Goal: Navigation & Orientation: Find specific page/section

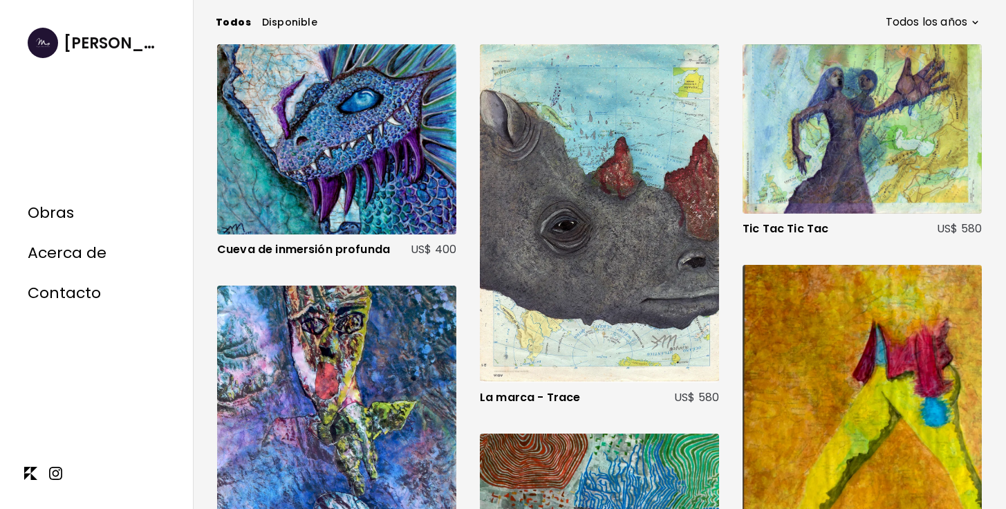
click at [145, 176] on div "Margarita María Mendoza Obras Acerca de Contacto" at bounding box center [97, 254] width 194 height 509
click at [62, 222] on link "Obras" at bounding box center [51, 213] width 46 height 18
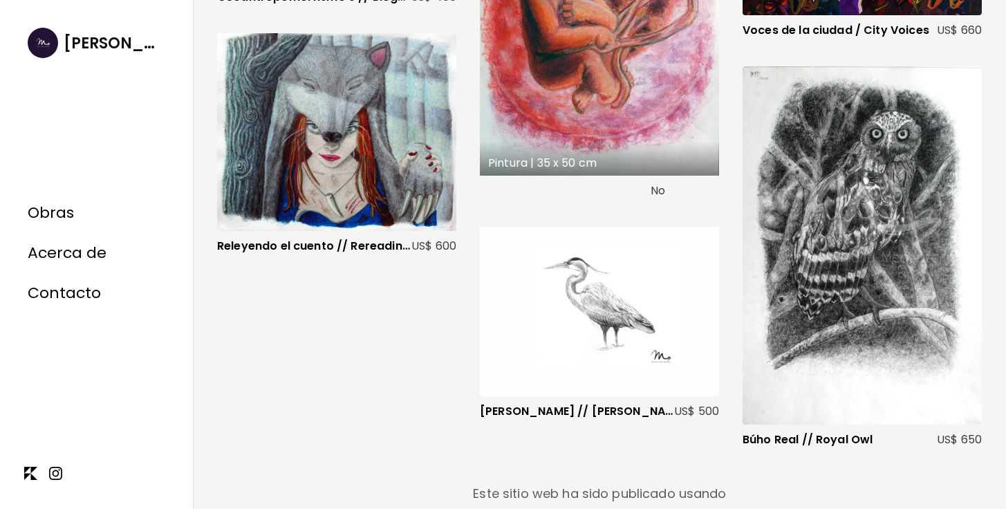
scroll to position [1256, 0]
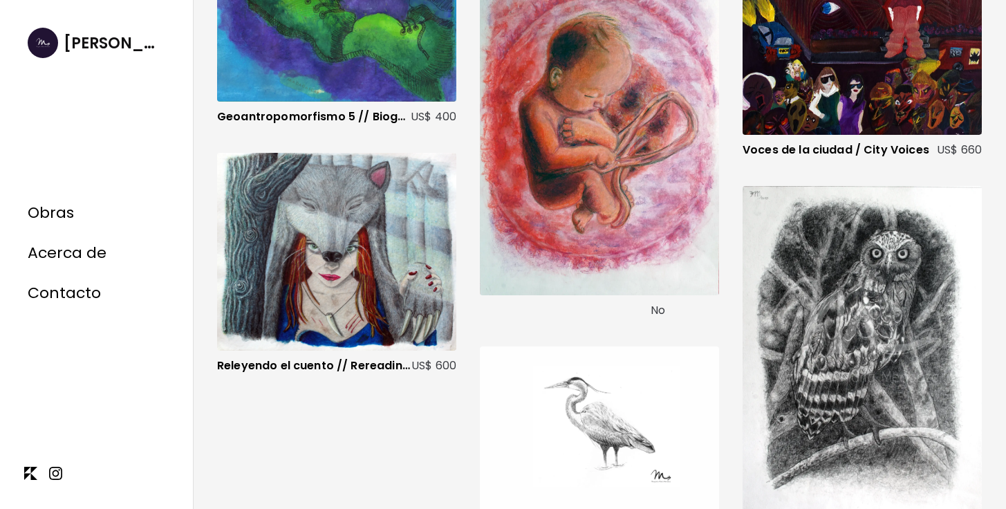
scroll to position [1256, 0]
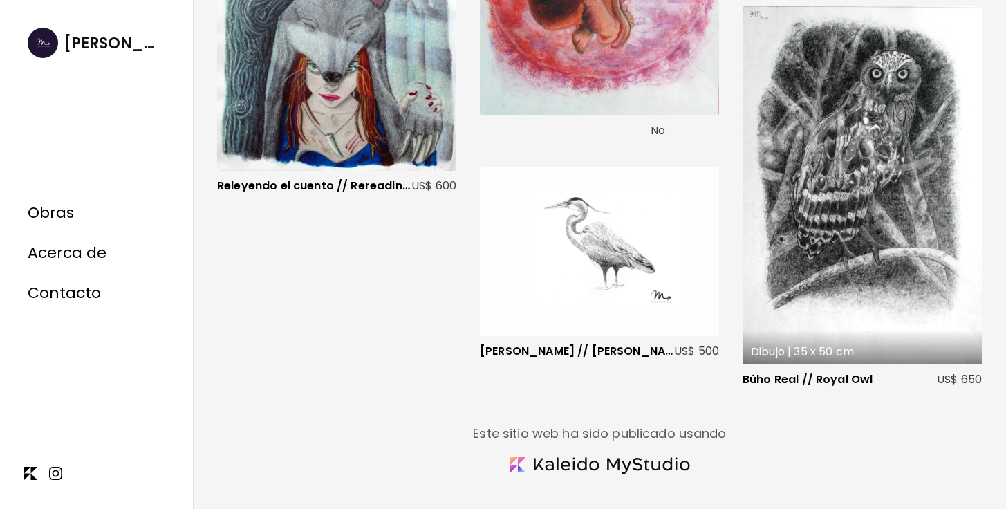
click at [785, 183] on div "Dibujo | 35 x 50 cm" at bounding box center [861, 185] width 239 height 358
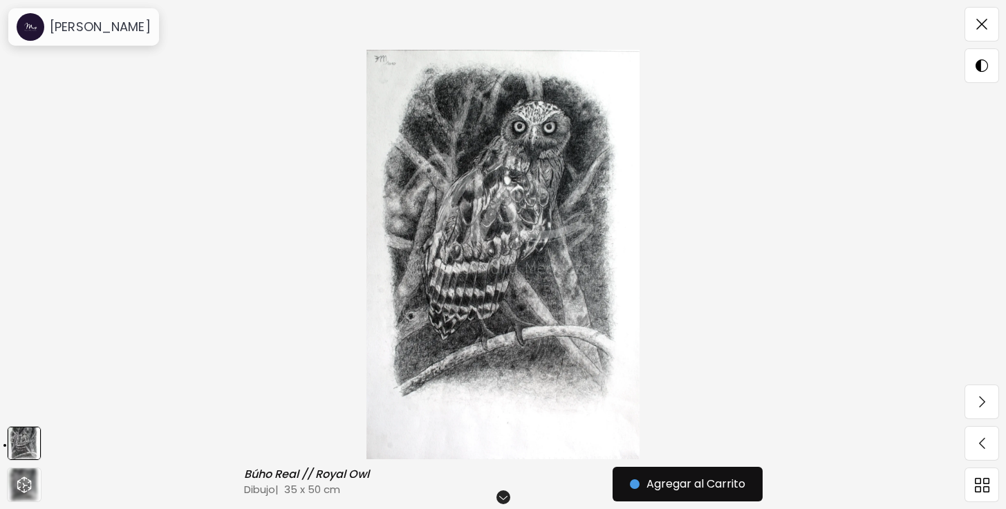
scroll to position [63, 0]
